Goal: Navigation & Orientation: Find specific page/section

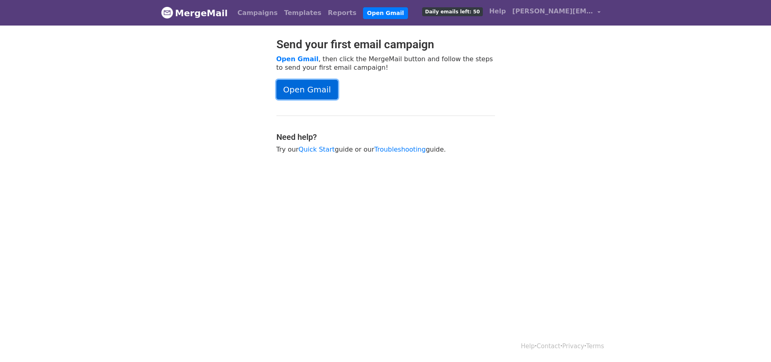
click at [320, 87] on link "Open Gmail" at bounding box center [308, 89] width 62 height 19
click at [291, 14] on link "Templates" at bounding box center [303, 13] width 44 height 16
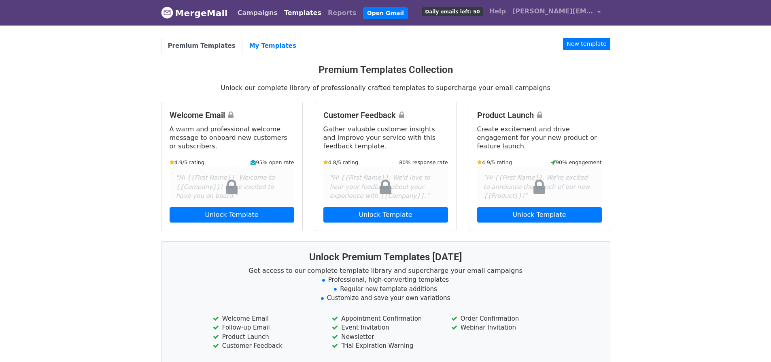
click at [262, 13] on link "Campaigns" at bounding box center [257, 13] width 47 height 16
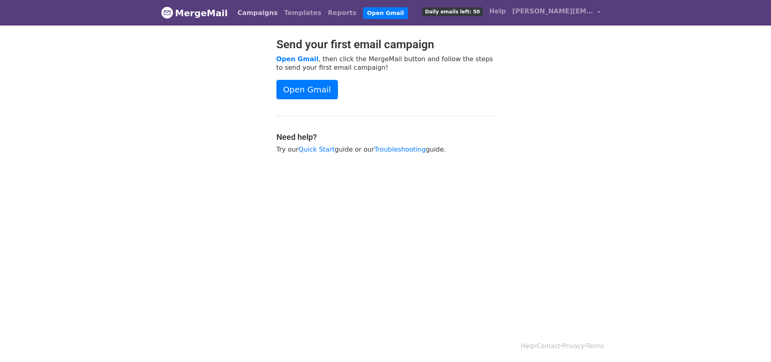
click at [257, 15] on link "Campaigns" at bounding box center [257, 13] width 47 height 16
click at [325, 13] on link "Reports" at bounding box center [342, 13] width 35 height 16
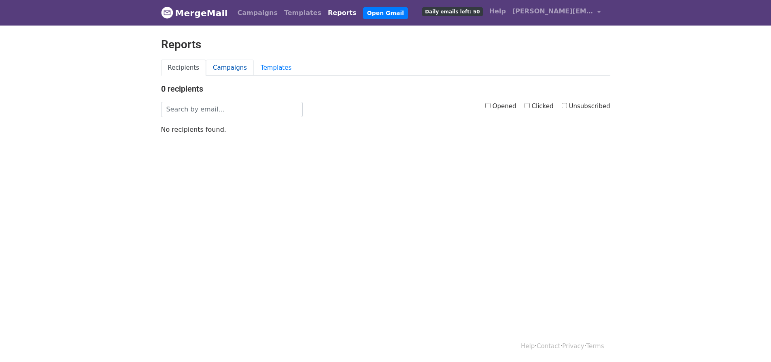
click at [225, 66] on link "Campaigns" at bounding box center [230, 68] width 48 height 17
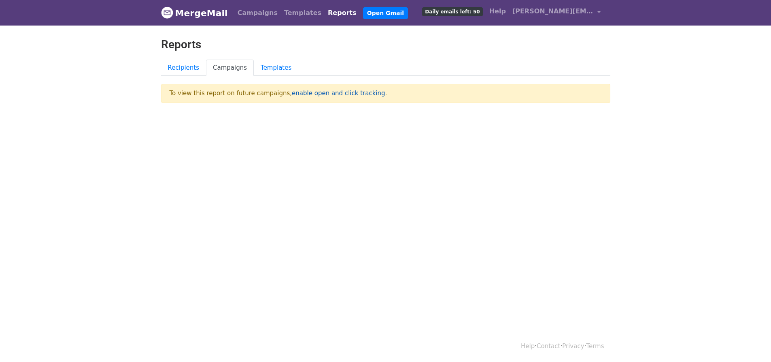
click at [306, 89] on link "enable open and click tracking" at bounding box center [338, 92] width 93 height 7
